Goal: Task Accomplishment & Management: Complete application form

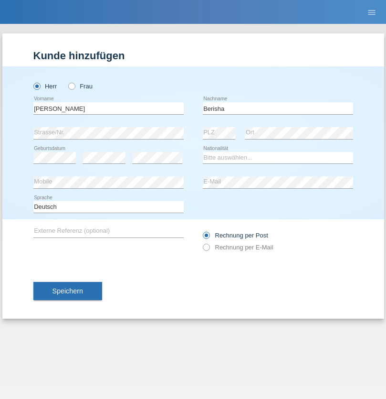
type input "Berisha"
select select "XK"
select select "C"
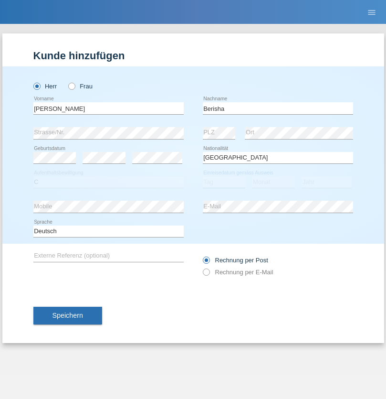
select select "17"
select select "01"
select select "1992"
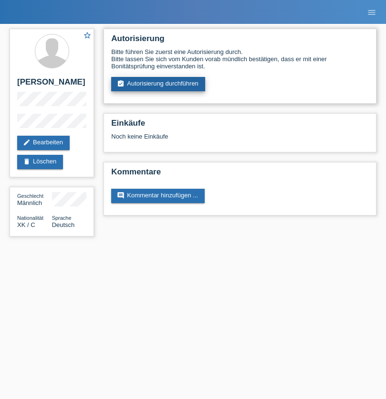
click at [159, 84] on link "assignment_turned_in Autorisierung durchführen" at bounding box center [158, 84] width 94 height 14
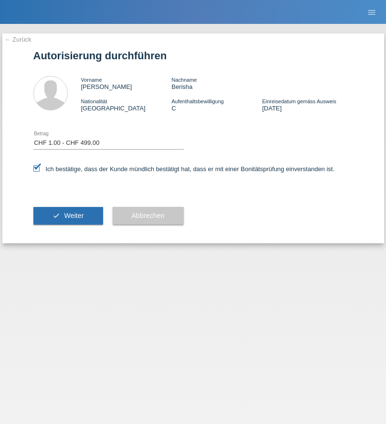
select select "1"
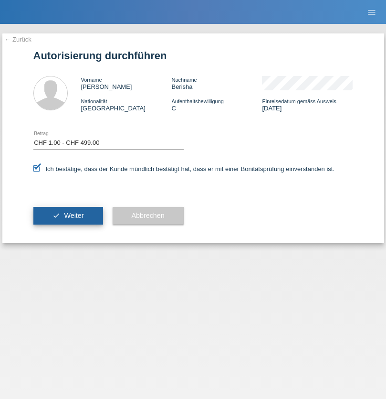
click at [68, 215] on span "Weiter" at bounding box center [74, 216] width 20 height 8
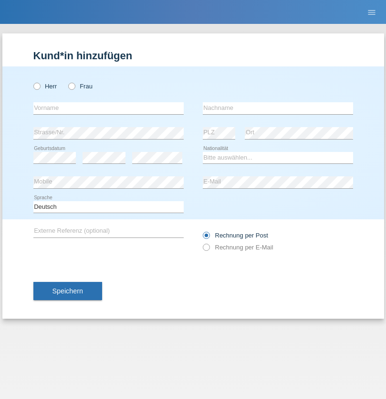
radio input "true"
click at [108, 108] on input "text" at bounding box center [108, 108] width 150 height 12
type input "Lulzim"
click at [278, 108] on input "text" at bounding box center [278, 108] width 150 height 12
type input "Berisha"
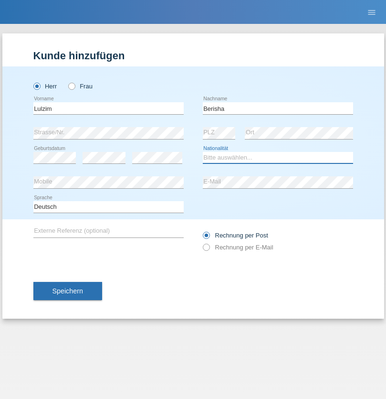
select select "XK"
select select "C"
select select "17"
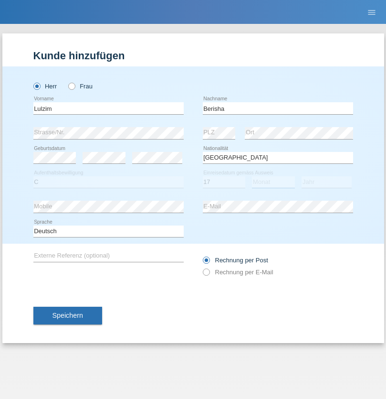
select select "01"
select select "1992"
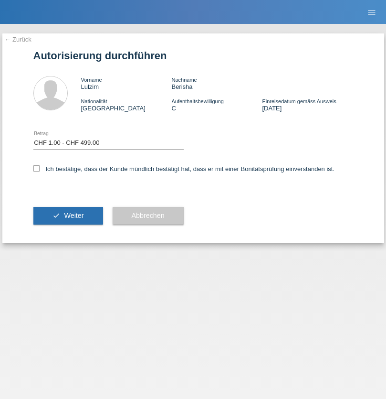
select select "1"
checkbox input "true"
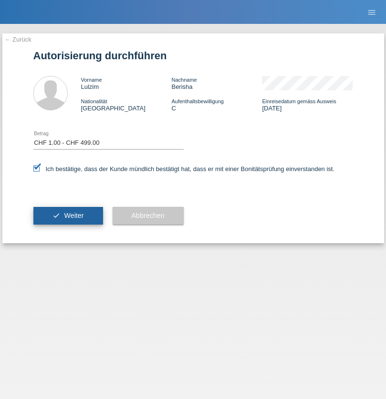
click at [68, 215] on span "Weiter" at bounding box center [74, 216] width 20 height 8
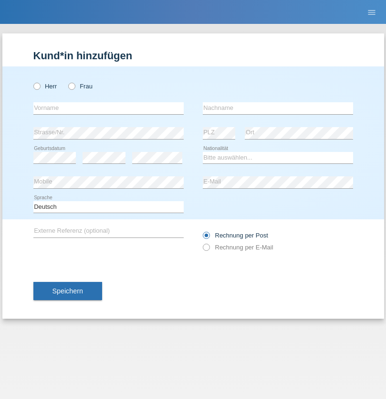
radio input "true"
click at [108, 108] on input "text" at bounding box center [108, 108] width 150 height 12
type input "Jenny"
click at [278, 108] on input "text" at bounding box center [278, 108] width 150 height 12
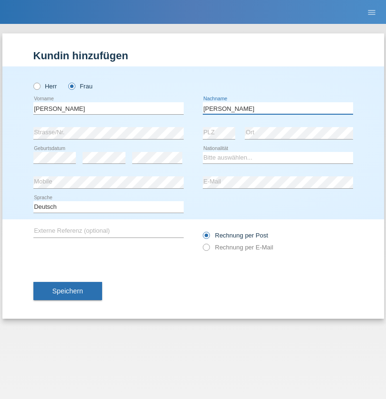
type input "Quarato"
select select "DE"
select select "C"
select select "23"
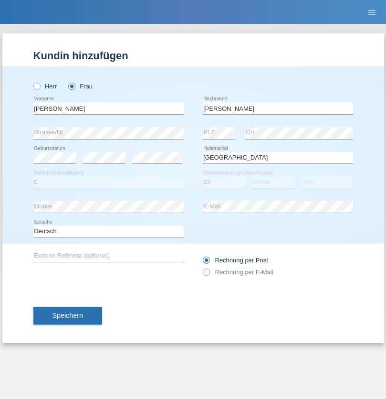
select select "11"
select select "2021"
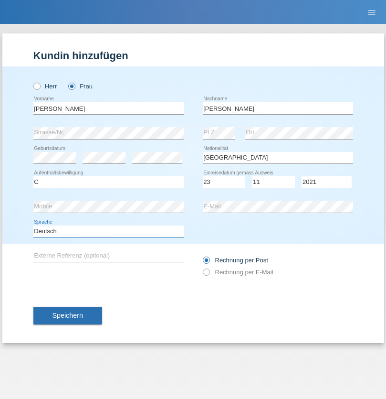
select select "en"
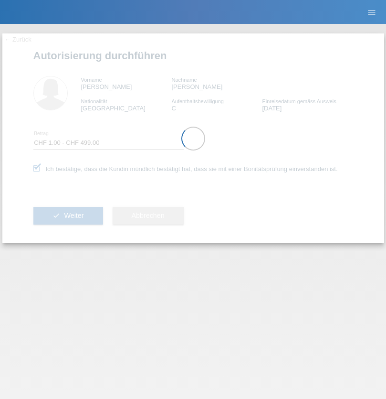
select select "1"
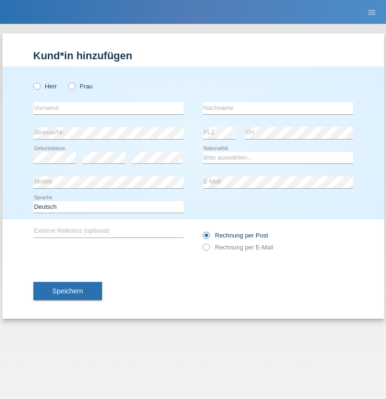
radio input "true"
click at [108, 108] on input "text" at bounding box center [108, 108] width 150 height 12
type input "naime"
click at [278, 108] on input "text" at bounding box center [278, 108] width 150 height 12
type input "llugiqi"
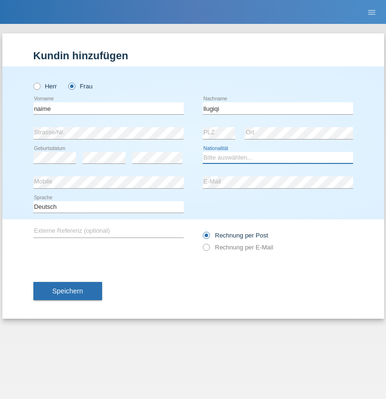
select select "CH"
radio input "true"
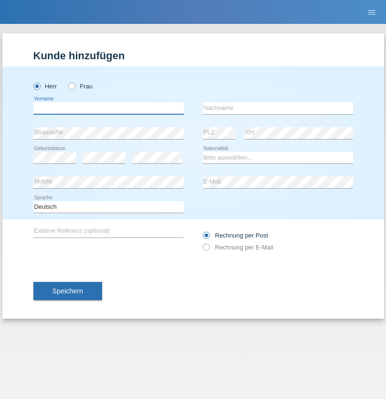
click at [108, 108] on input "text" at bounding box center [108, 108] width 150 height 12
type input "[PERSON_NAME]"
click at [278, 108] on input "text" at bounding box center [278, 108] width 150 height 12
type input "Baumgartner"
select select "FR"
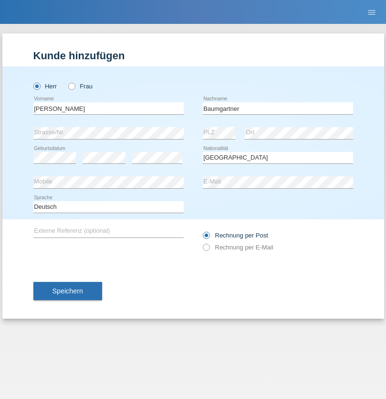
select select "C"
select select "10"
select select "08"
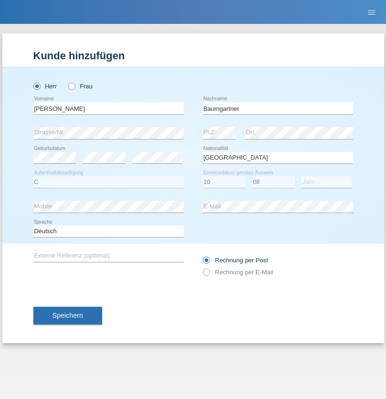
select select "2009"
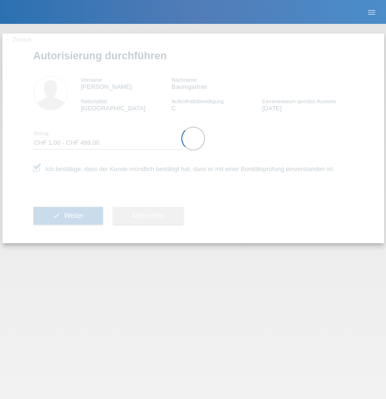
select select "1"
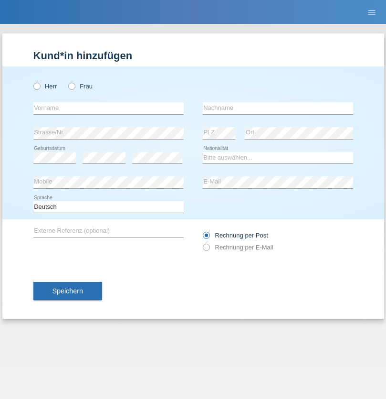
radio input "true"
click at [108, 108] on input "text" at bounding box center [108, 108] width 150 height 12
type input "Shanas"
click at [278, 108] on input "text" at bounding box center [278, 108] width 150 height 12
type input "Baranati"
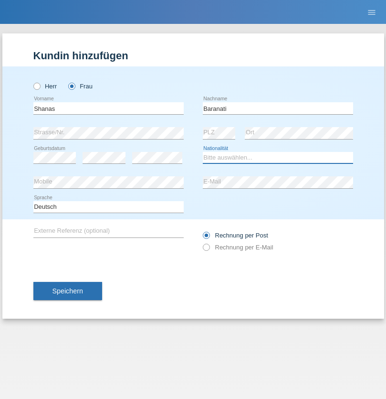
select select "CH"
radio input "true"
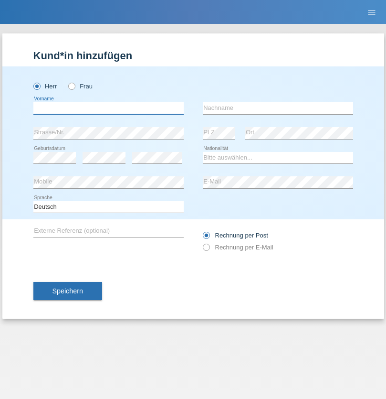
click at [108, 108] on input "text" at bounding box center [108, 108] width 150 height 12
type input "Khoshnaw"
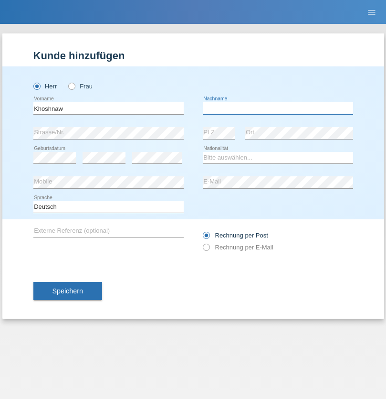
click at [278, 108] on input "text" at bounding box center [278, 108] width 150 height 12
type input "Abdulqadir"
select select "IR"
select select "C"
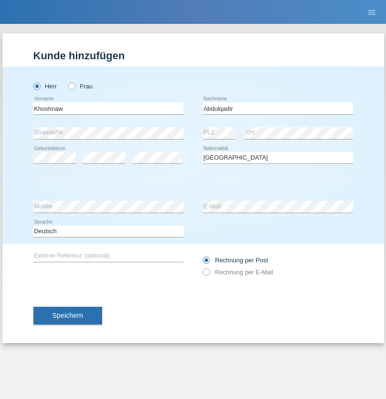
select select "03"
select select "09"
select select "2015"
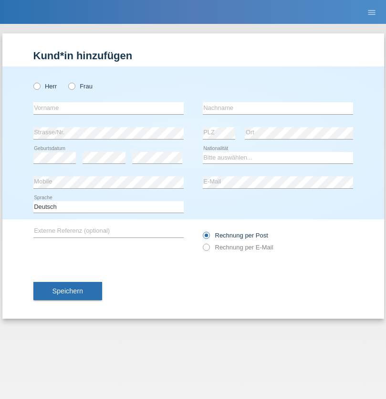
radio input "true"
click at [108, 108] on input "text" at bounding box center [108, 108] width 150 height 12
type input "Mustafa"
click at [278, 108] on input "text" at bounding box center [278, 108] width 150 height 12
type input "Sokol"
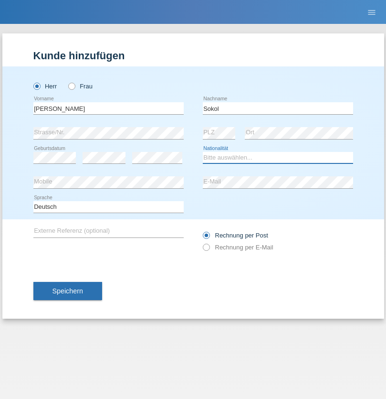
select select "XK"
select select "C"
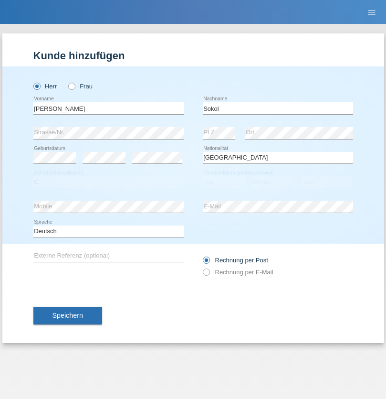
select select "02"
select select "08"
select select "1988"
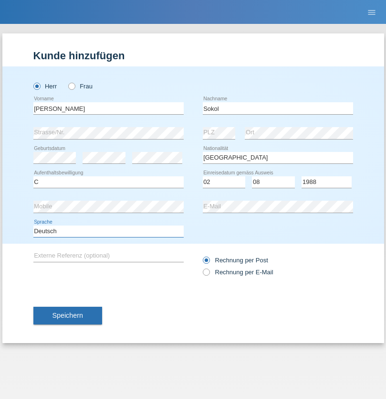
select select "en"
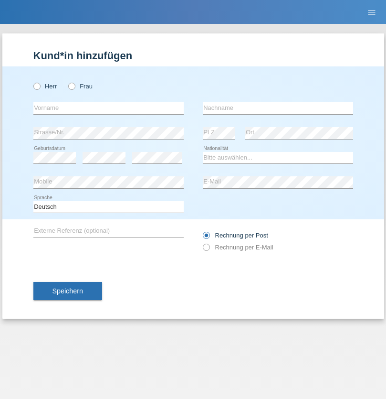
radio input "true"
click at [108, 108] on input "text" at bounding box center [108, 108] width 150 height 12
type input "Mustafa"
click at [278, 108] on input "text" at bounding box center [278, 108] width 150 height 12
type input "Sokol"
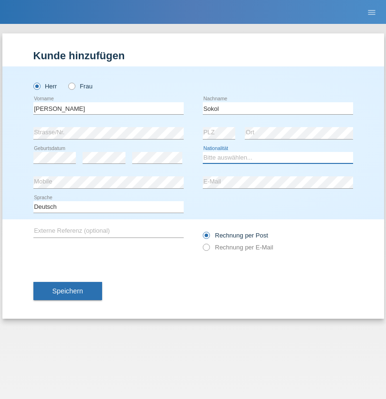
select select "XK"
select select "C"
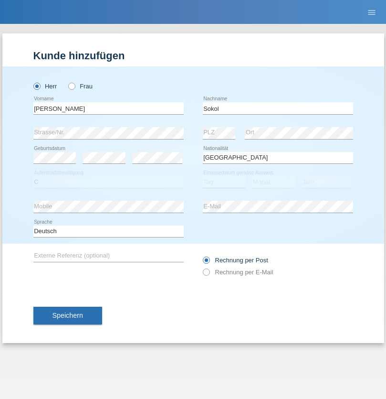
select select "02"
select select "08"
select select "1988"
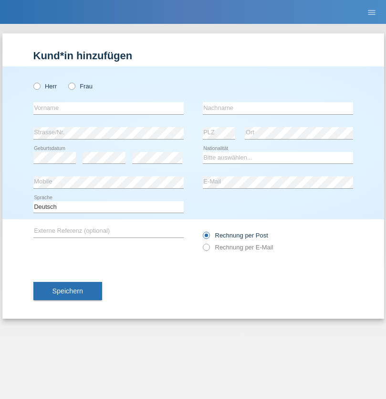
radio input "true"
click at [108, 108] on input "text" at bounding box center [108, 108] width 150 height 12
type input "[PERSON_NAME]"
click at [278, 108] on input "text" at bounding box center [278, 108] width 150 height 12
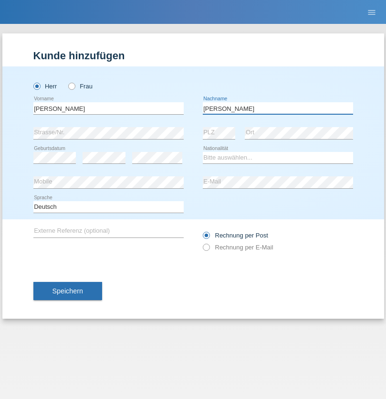
type input "[PERSON_NAME]"
select select "PL"
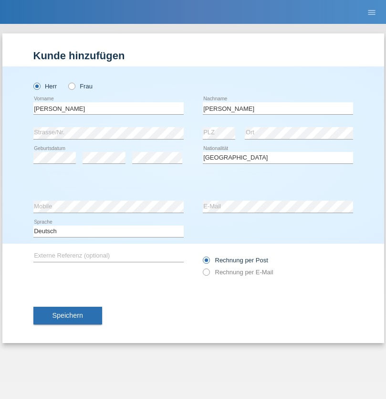
select select "C"
select select "11"
select select "01"
select select "2007"
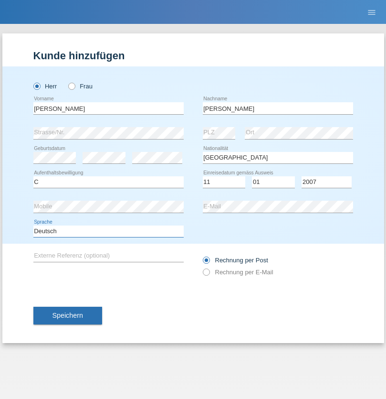
select select "en"
